Goal: Task Accomplishment & Management: Use online tool/utility

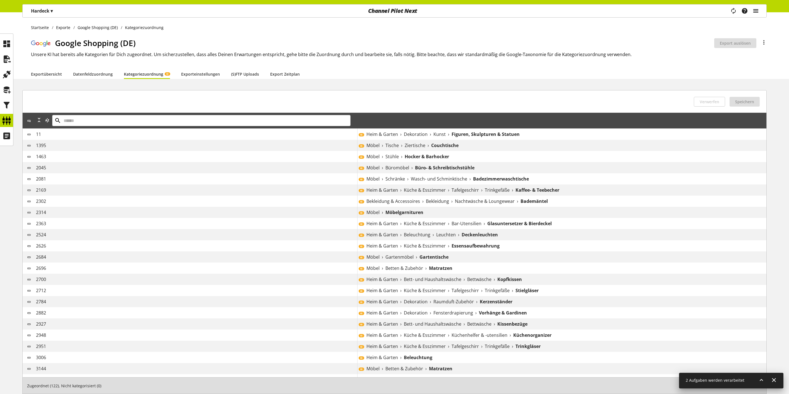
scroll to position [40, 0]
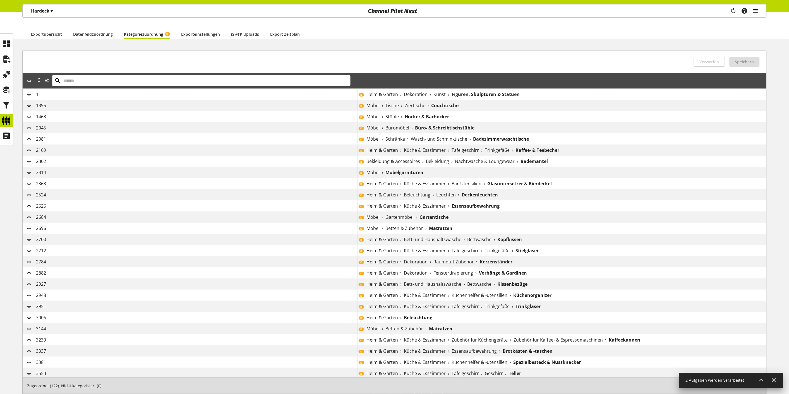
click at [758, 10] on icon "main navigation" at bounding box center [756, 11] width 7 height 10
click at [716, 51] on p "Administration" at bounding box center [695, 52] width 43 height 7
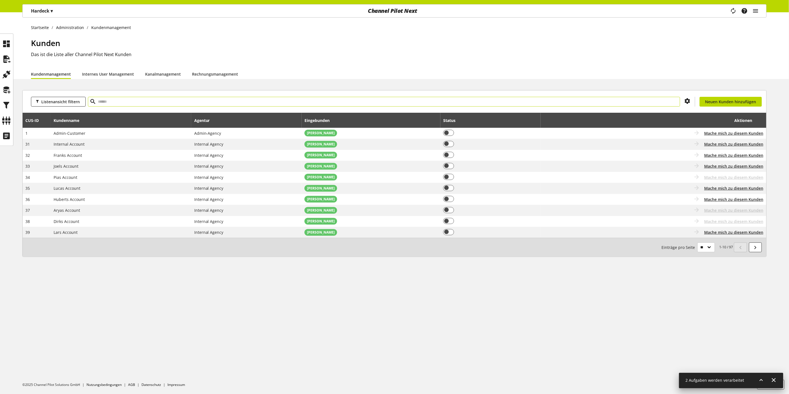
click at [157, 105] on input "text" at bounding box center [384, 102] width 593 height 10
type input "****"
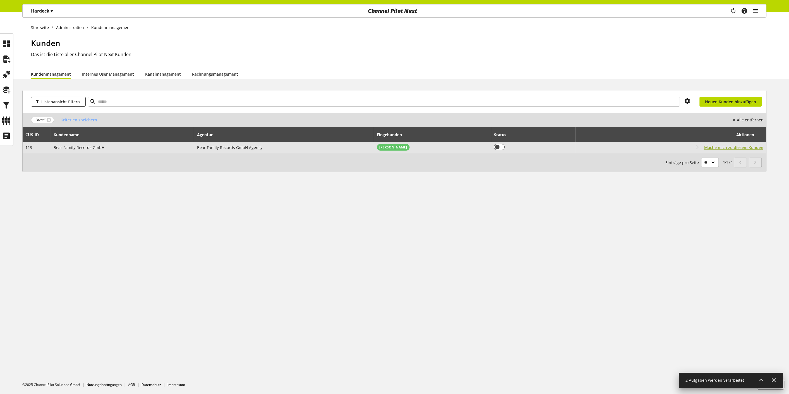
click at [713, 146] on span "Mache mich zu diesem Kunden" at bounding box center [734, 148] width 59 height 6
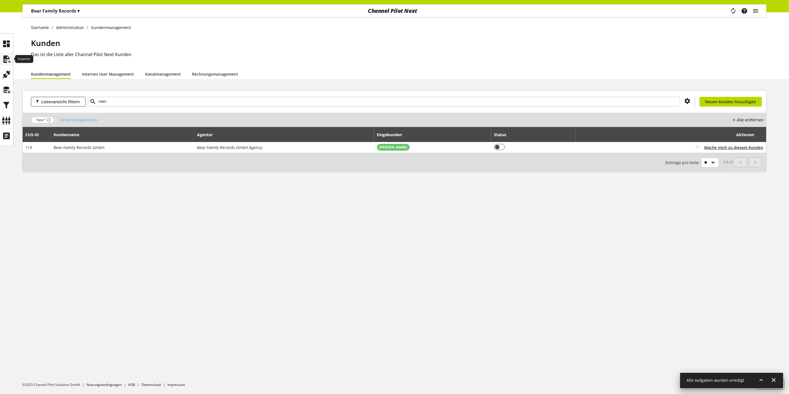
click at [9, 63] on icon at bounding box center [6, 59] width 9 height 11
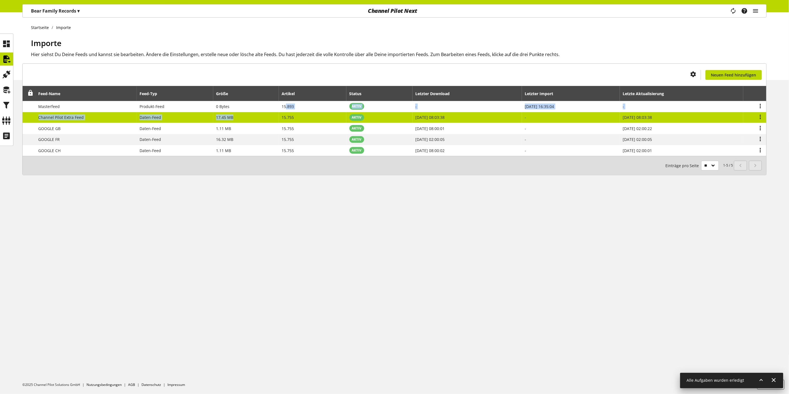
drag, startPoint x: 283, startPoint y: 103, endPoint x: 276, endPoint y: 116, distance: 15.2
click at [276, 116] on tbody "Masterfeed Produkt-Feed 0 Bytes 15.893 AKTIV - [DATE] 16:35:04 - Channel Pilot …" at bounding box center [395, 128] width 744 height 55
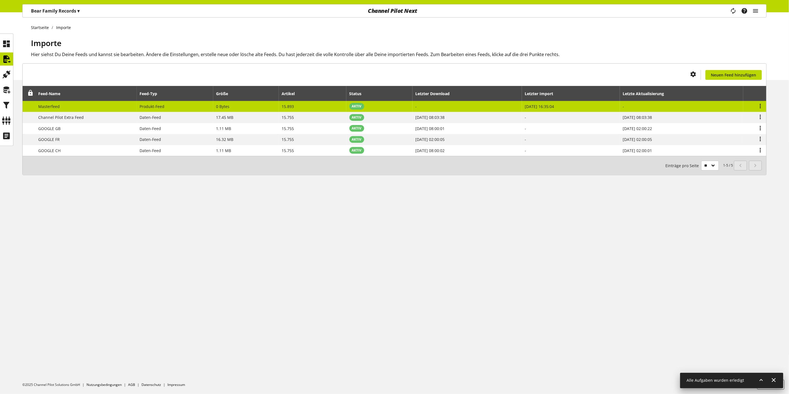
click at [250, 108] on td "0 Bytes" at bounding box center [246, 106] width 66 height 11
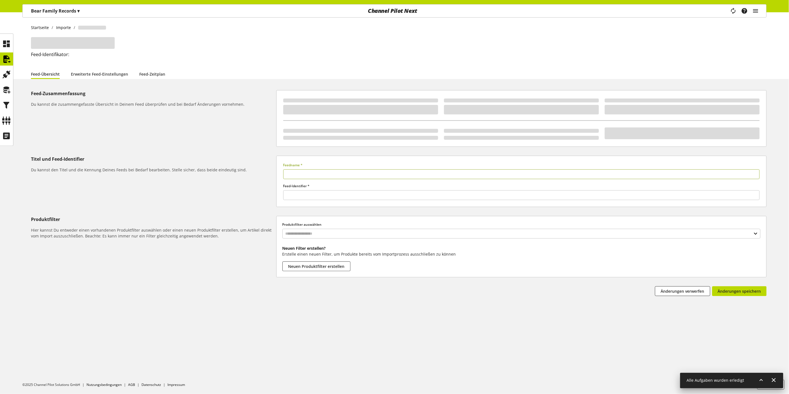
type input "**********"
type input "******"
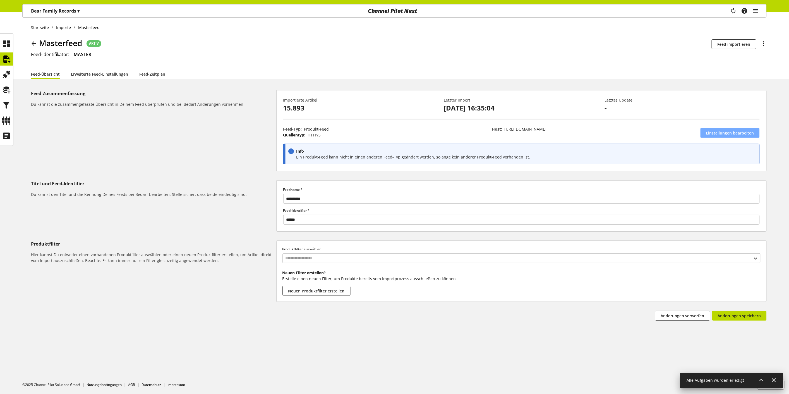
click at [725, 136] on span "Einstellungen bearbeiten" at bounding box center [730, 133] width 48 height 6
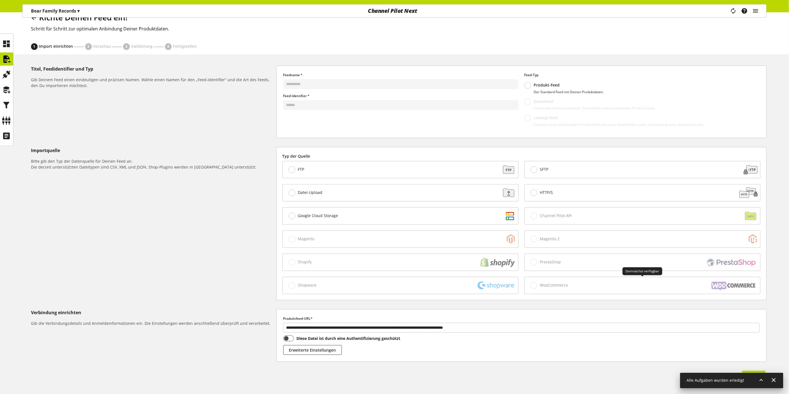
scroll to position [45, 0]
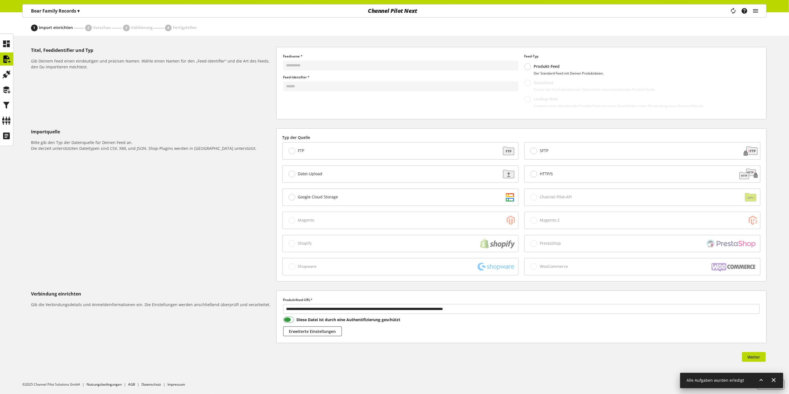
click at [301, 322] on span "Diese Datei ist durch eine Authentifizierung geschützt" at bounding box center [347, 320] width 107 height 6
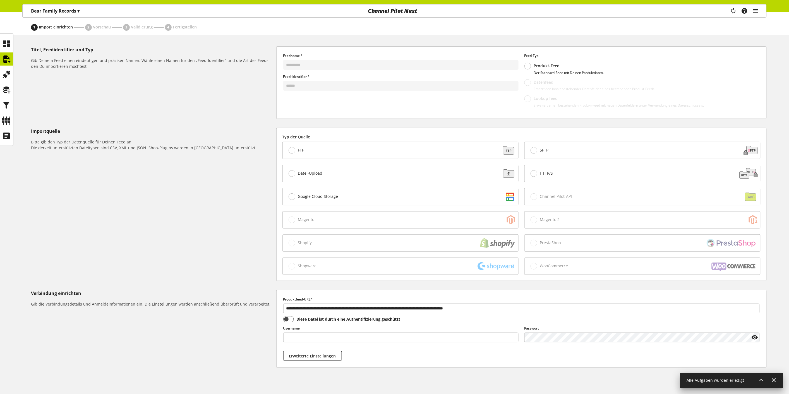
scroll to position [70, 0]
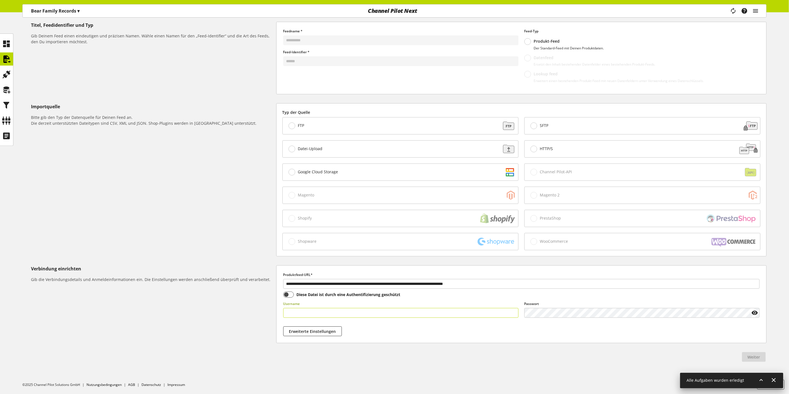
click at [475, 315] on input "text" at bounding box center [400, 313] width 235 height 10
paste input "**********"
type input "**********"
click at [540, 319] on div "Passwort" at bounding box center [642, 310] width 241 height 25
click at [754, 358] on span "Weiter" at bounding box center [754, 357] width 13 height 6
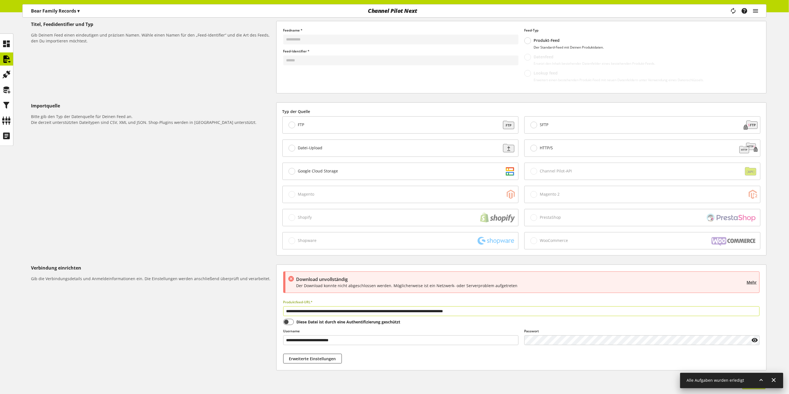
click at [526, 315] on input "**********" at bounding box center [521, 312] width 477 height 10
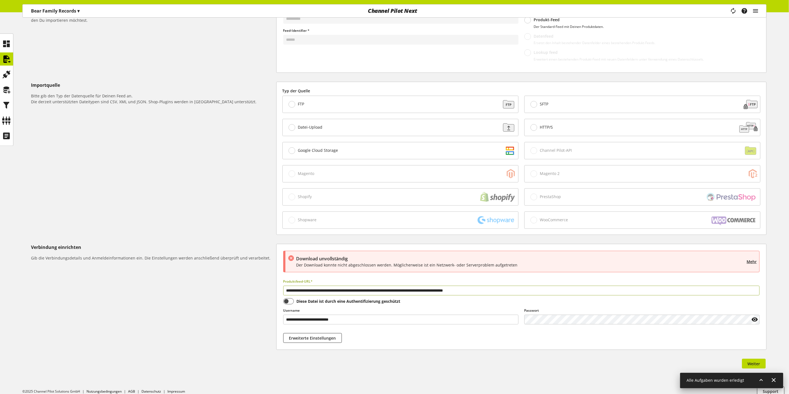
scroll to position [99, 0]
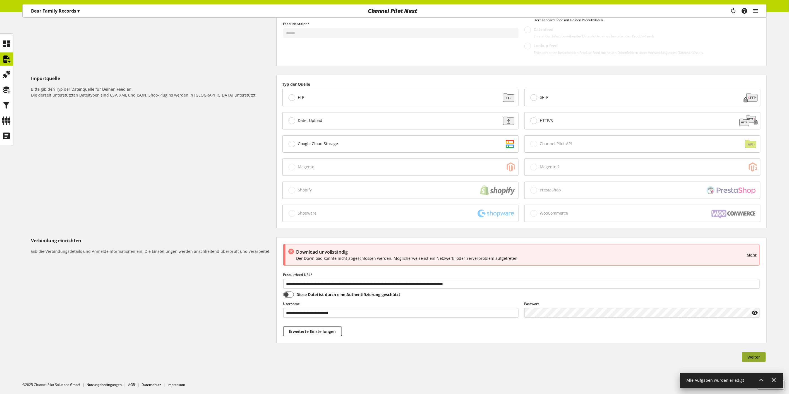
click at [761, 357] on button "Weiter" at bounding box center [754, 357] width 24 height 10
click at [775, 381] on icon at bounding box center [774, 380] width 7 height 10
click at [757, 358] on span "Weiter" at bounding box center [754, 357] width 13 height 6
click at [754, 254] on span "Mehr" at bounding box center [752, 255] width 10 height 6
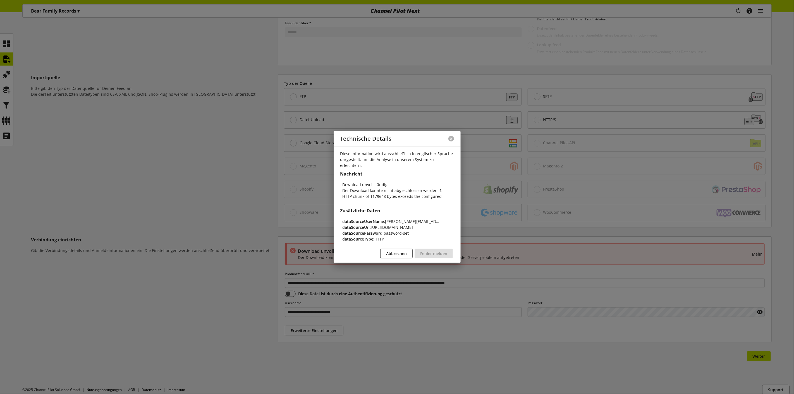
click at [453, 142] on button at bounding box center [451, 139] width 6 height 6
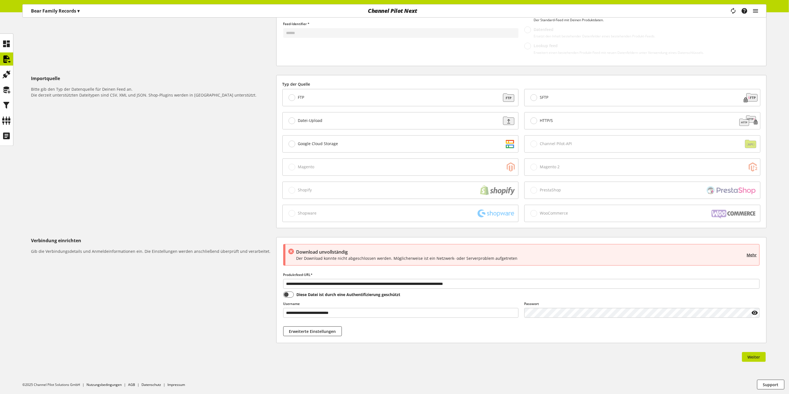
click at [317, 256] on p "Der Download konnte nicht abgeschlossen werden. Möglicherweise ist ein Netzwerk…" at bounding box center [521, 258] width 448 height 6
click at [317, 258] on p "Der Download konnte nicht abgeschlossen werden. Möglicherweise ist ein Netzwerk…" at bounding box center [521, 258] width 448 height 6
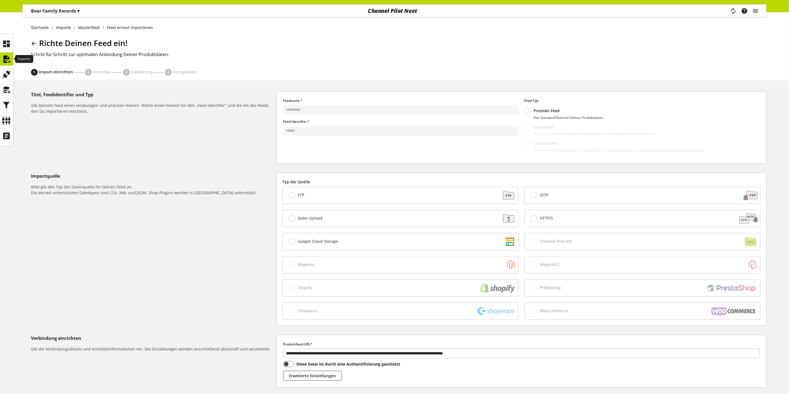
click at [4, 58] on icon at bounding box center [6, 59] width 9 height 11
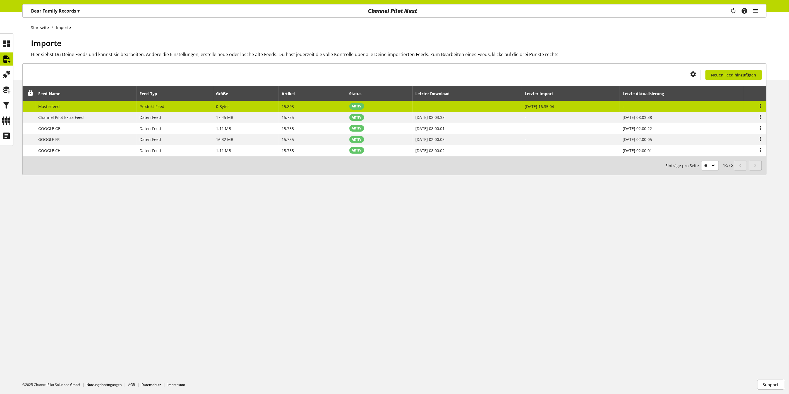
click at [94, 108] on td "Masterfeed" at bounding box center [85, 106] width 101 height 11
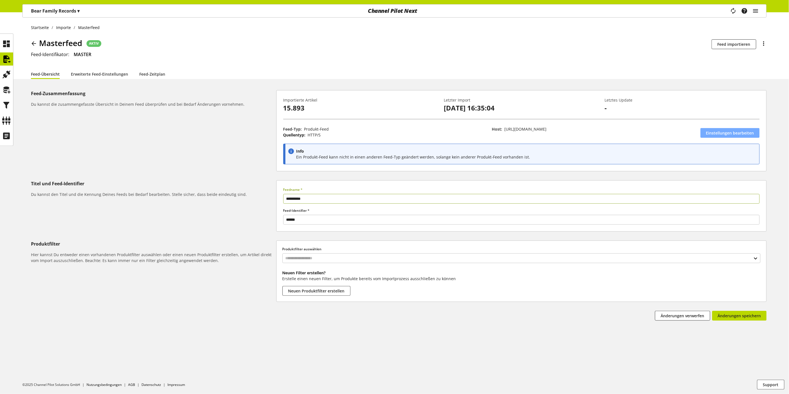
click at [723, 130] on span "Einstellungen bearbeiten" at bounding box center [730, 133] width 48 height 6
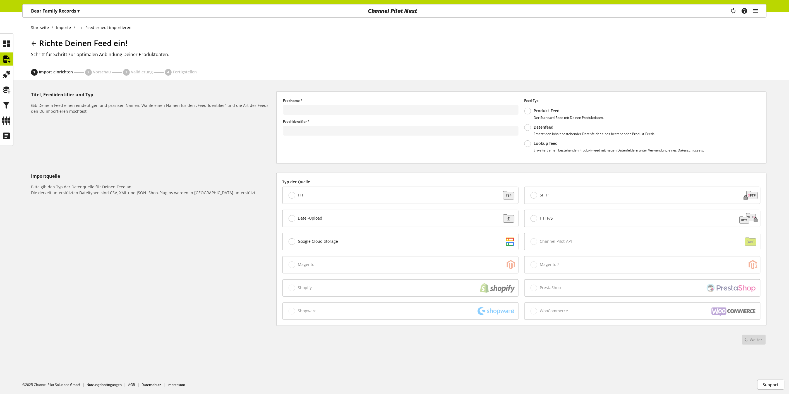
type input "**********"
type input "******"
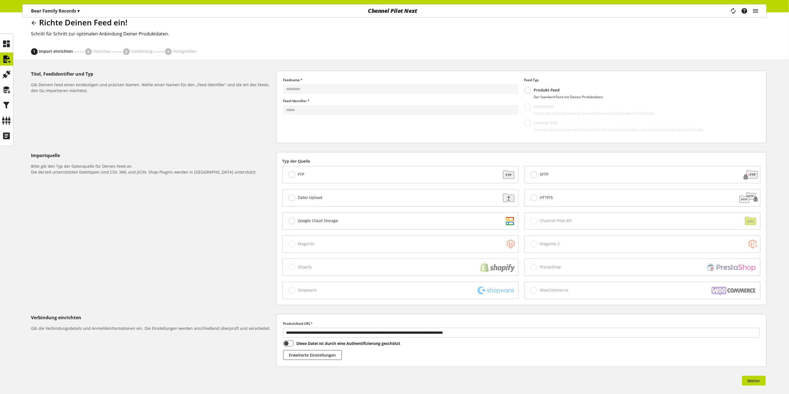
scroll to position [45, 0]
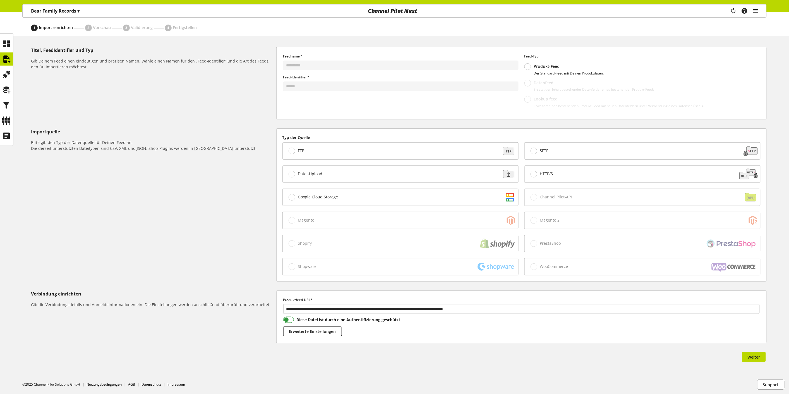
click at [317, 317] on span "Diese Datei ist durch eine Authentifizierung geschützt" at bounding box center [347, 320] width 107 height 6
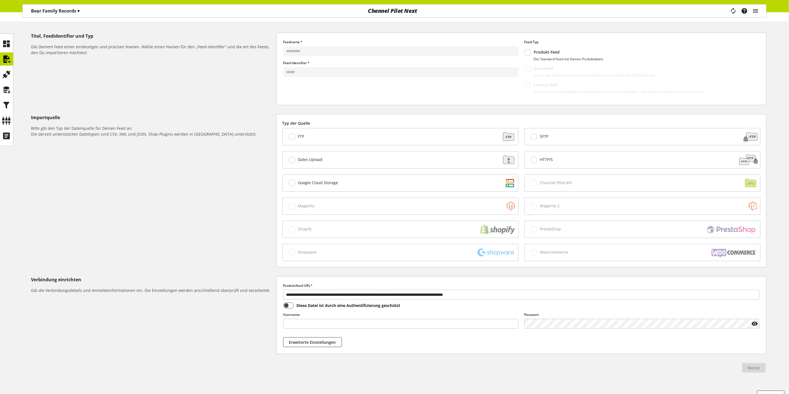
scroll to position [70, 0]
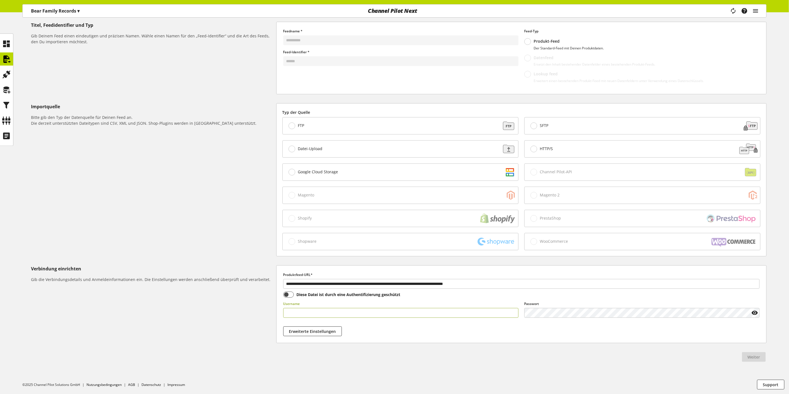
click at [330, 313] on input "text" at bounding box center [400, 313] width 235 height 10
click at [286, 294] on span at bounding box center [288, 295] width 11 height 6
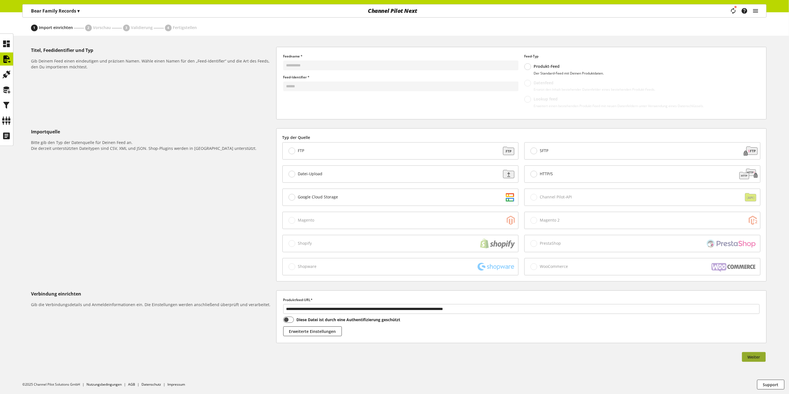
click at [760, 358] on span "Weiter" at bounding box center [754, 357] width 13 height 6
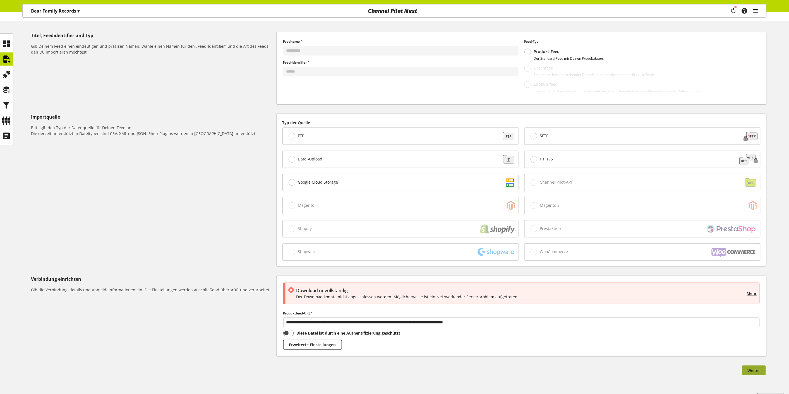
scroll to position [73, 0]
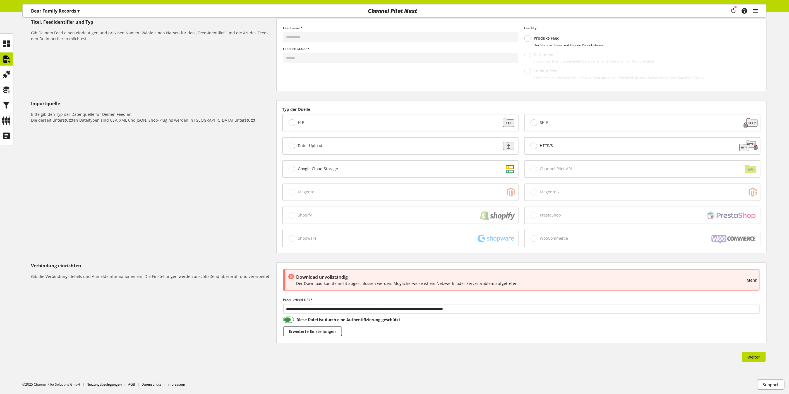
click at [292, 321] on span at bounding box center [288, 320] width 11 height 6
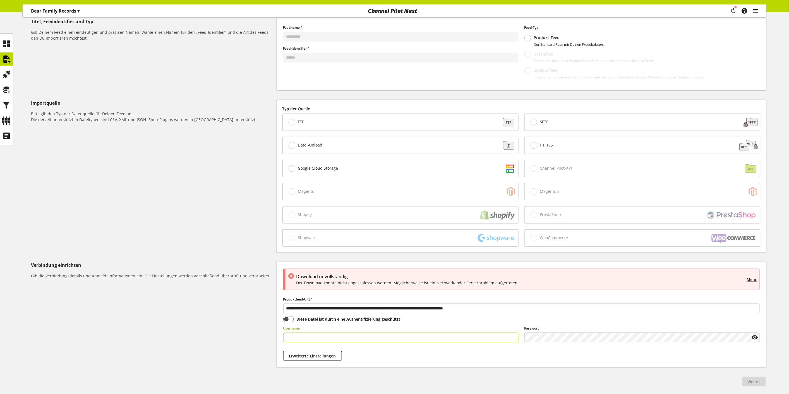
click at [318, 341] on input "text" at bounding box center [400, 338] width 235 height 10
paste input "**********"
type input "**********"
click at [758, 383] on span "Weiter" at bounding box center [754, 382] width 13 height 6
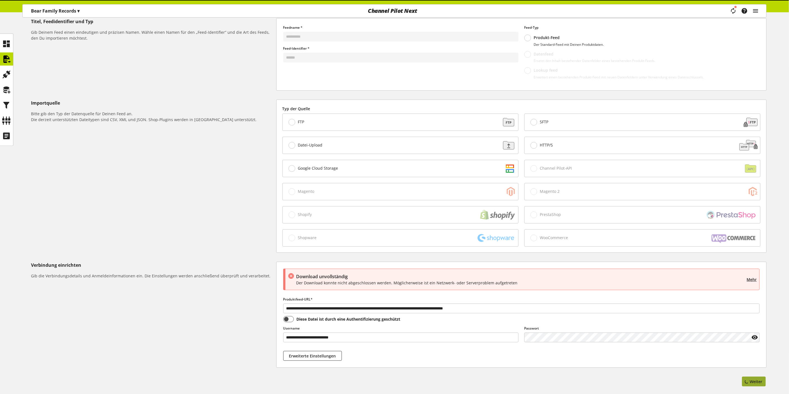
click at [758, 383] on div "Weiter" at bounding box center [754, 383] width 26 height 12
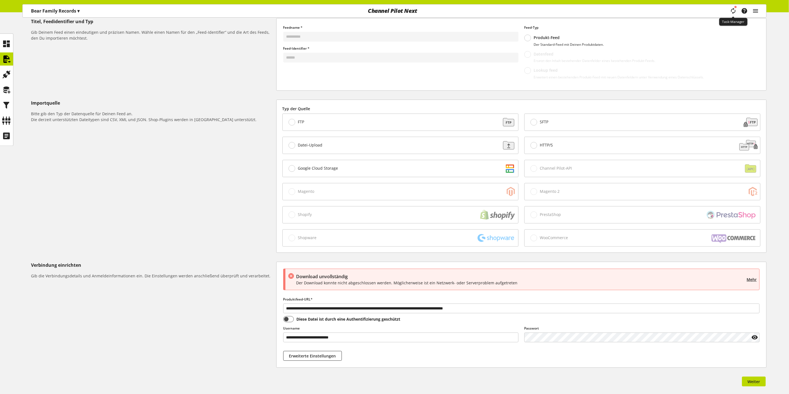
click at [734, 7] on icon "main navigation" at bounding box center [733, 11] width 7 height 10
click at [762, 381] on icon at bounding box center [761, 380] width 7 height 10
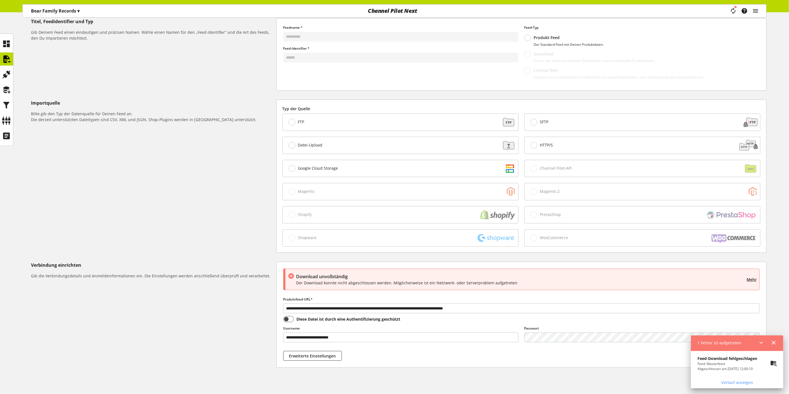
drag, startPoint x: 774, startPoint y: 339, endPoint x: 748, endPoint y: 366, distance: 37.5
click at [748, 366] on div "1 Fehler ist aufgetreten Feed-Download fehlgeschlagen Feed: Masterfeed Abgeschl…" at bounding box center [737, 362] width 92 height 53
click at [747, 366] on p "Feed: Masterfeed" at bounding box center [728, 364] width 60 height 5
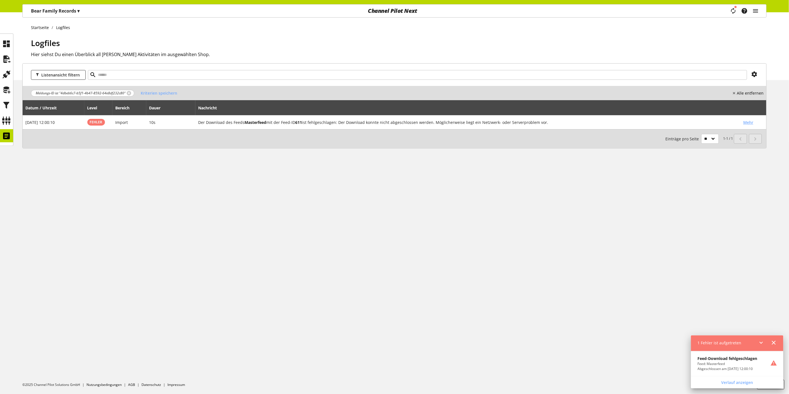
click at [760, 10] on div "Task-Manager Hilfe-Center Mathieu Schnitzer mathieu.schnitzer@channelpilot.com …" at bounding box center [746, 10] width 39 height 13
click at [759, 10] on icon "main navigation" at bounding box center [756, 11] width 7 height 10
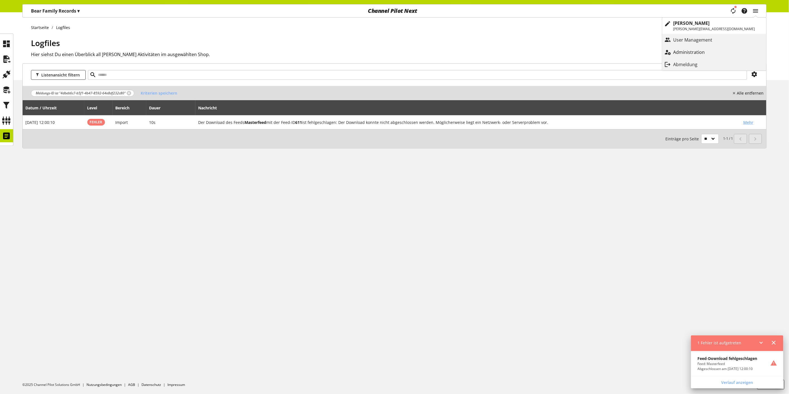
click at [746, 51] on link "Administration" at bounding box center [715, 52] width 104 height 10
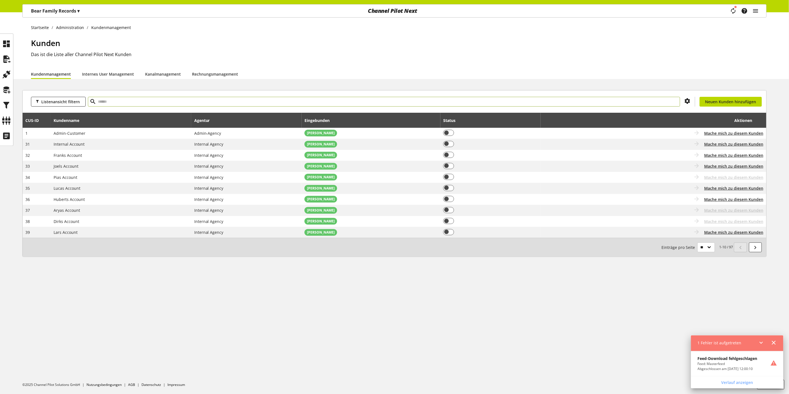
click at [204, 102] on input "text" at bounding box center [384, 102] width 593 height 10
type input "******"
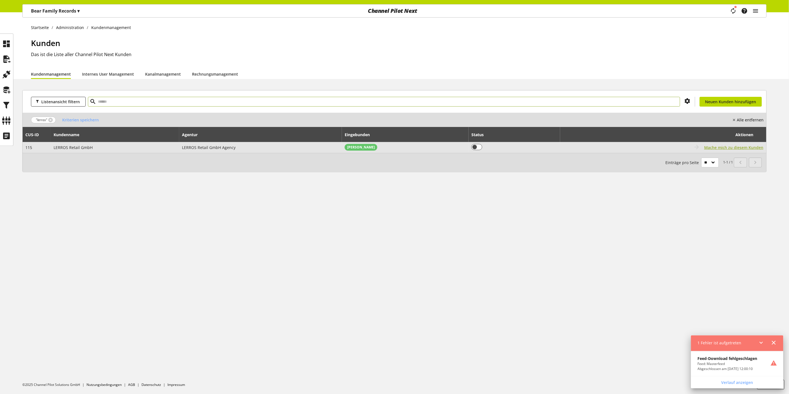
click at [725, 149] on span "Mache mich zu diesem Kunden" at bounding box center [734, 148] width 59 height 6
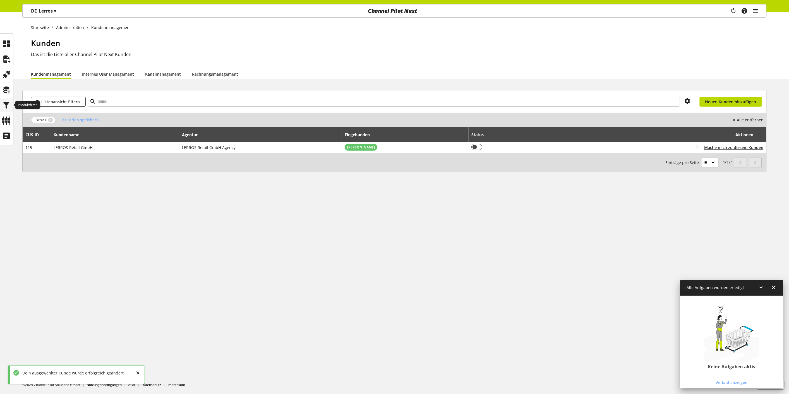
click at [5, 105] on icon at bounding box center [6, 105] width 9 height 11
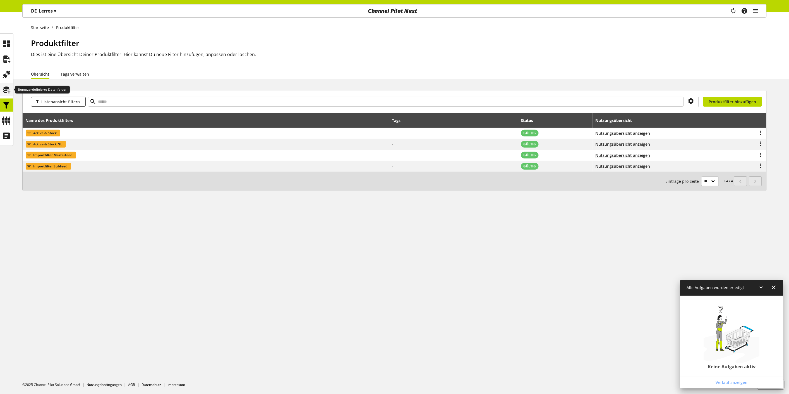
click at [7, 87] on icon at bounding box center [6, 89] width 9 height 11
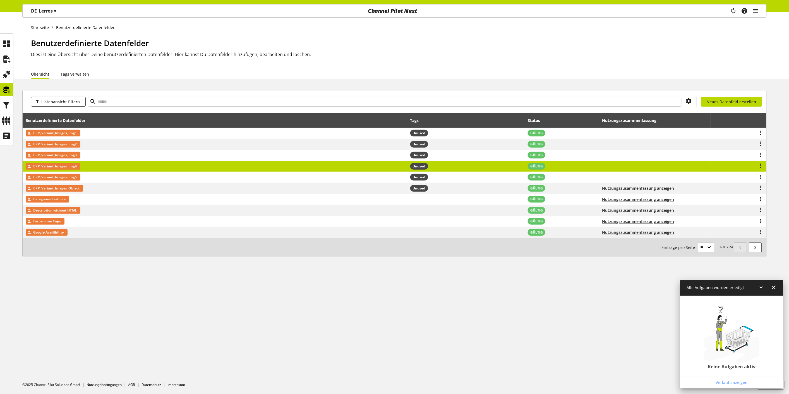
click at [74, 166] on span "CPP_Variant_Images_Img4" at bounding box center [56, 166] width 44 height 7
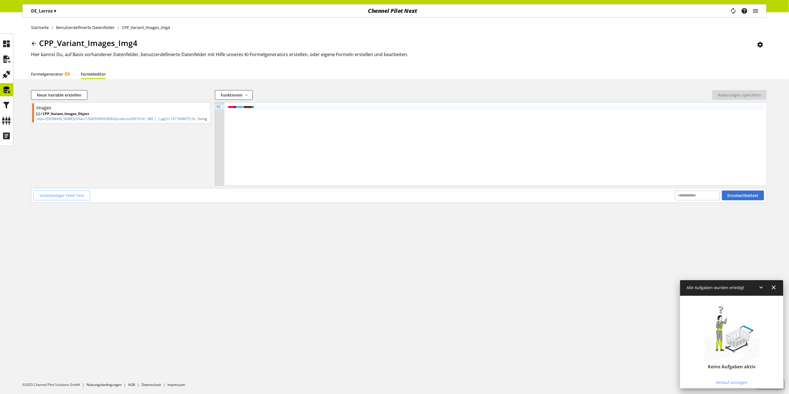
click at [70, 195] on span "Vollständiger Feed-Test" at bounding box center [61, 196] width 45 height 6
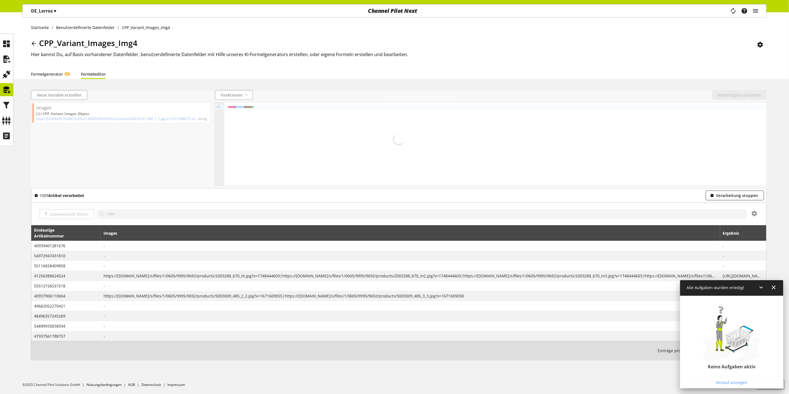
click at [776, 289] on icon at bounding box center [774, 288] width 7 height 10
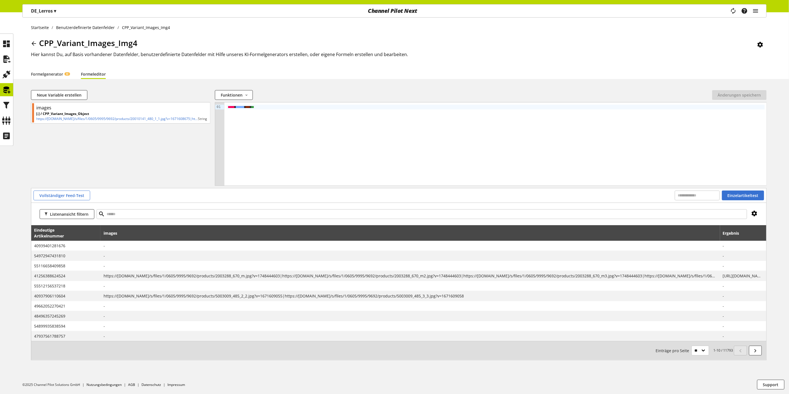
click at [758, 214] on icon at bounding box center [755, 214] width 7 height 10
click at [711, 253] on div "Export Kommagetrennte Werte (.csv) Microsoft Excel (.xls)" at bounding box center [722, 252] width 75 height 11
click at [752, 212] on icon at bounding box center [755, 214] width 7 height 10
click at [727, 265] on span "Kommagetrennte Werte (.csv)" at bounding box center [721, 266] width 55 height 5
drag, startPoint x: 140, startPoint y: 47, endPoint x: 37, endPoint y: 42, distance: 104.0
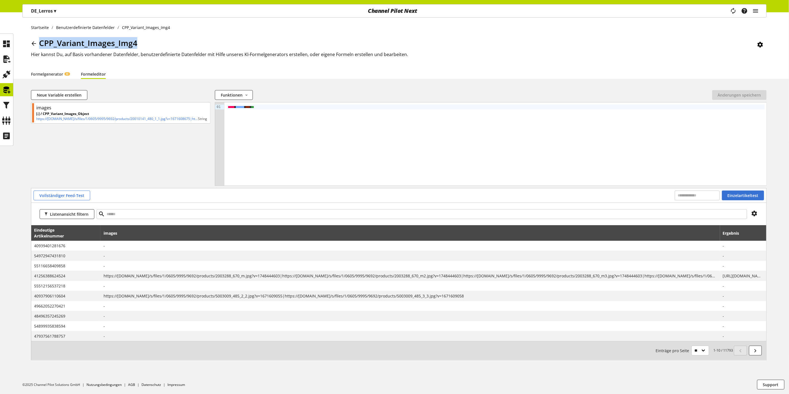
click at [37, 42] on div "CPP_Variant_Images_Img4" at bounding box center [399, 44] width 736 height 14
click at [756, 212] on icon at bounding box center [755, 214] width 7 height 10
click at [701, 350] on select "** ** ** ***" at bounding box center [701, 351] width 18 height 10
select select "***"
click at [692, 346] on select "** ** ** ***" at bounding box center [701, 351] width 18 height 10
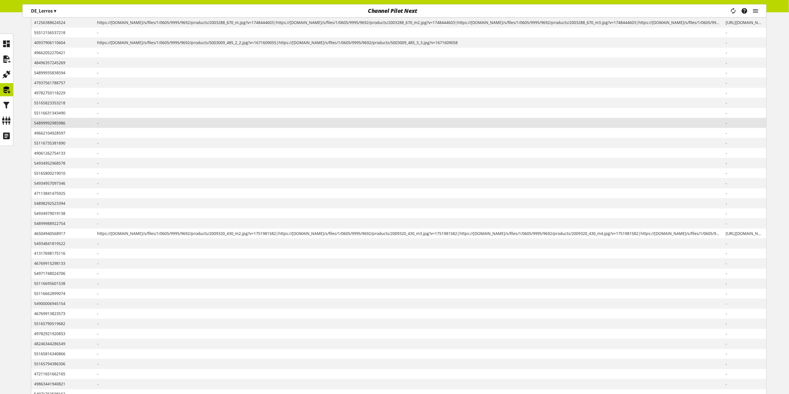
scroll to position [130, 0]
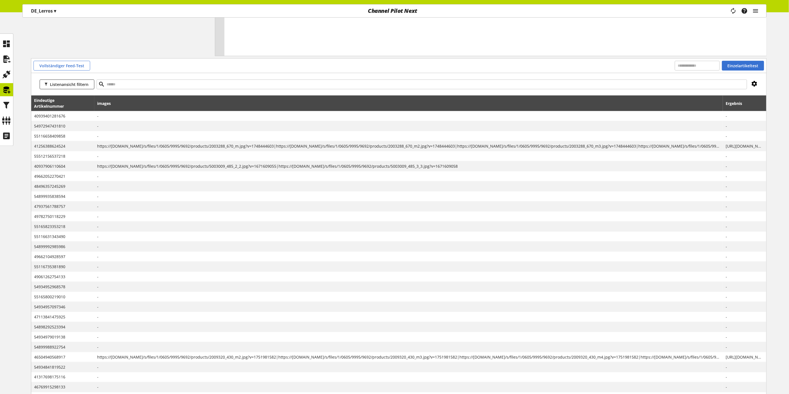
click at [752, 85] on icon at bounding box center [755, 84] width 7 height 10
click at [716, 144] on span "Microsoft Excel (.xls)" at bounding box center [713, 146] width 38 height 5
